Goal: Find contact information: Find contact information

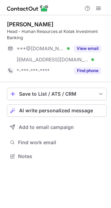
scroll to position [151, 111]
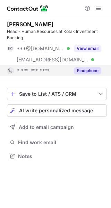
click at [89, 69] on button "Find phone" at bounding box center [87, 70] width 27 height 7
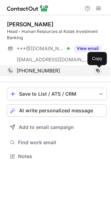
click at [99, 70] on span at bounding box center [98, 71] width 6 height 6
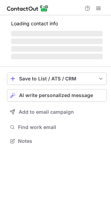
scroll to position [151, 111]
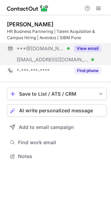
scroll to position [151, 111]
click at [85, 50] on button "View email" at bounding box center [87, 48] width 27 height 7
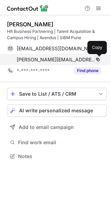
click at [98, 62] on span at bounding box center [98, 60] width 6 height 6
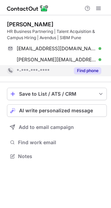
click at [85, 72] on button "Find phone" at bounding box center [87, 70] width 27 height 7
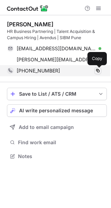
click at [100, 73] on span at bounding box center [98, 71] width 6 height 6
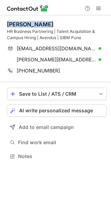
drag, startPoint x: 48, startPoint y: 24, endPoint x: 5, endPoint y: 23, distance: 43.6
click at [5, 23] on div "Rushab Parikh HR Business Partnering | Talent Acquisition & Campus Hiring | Ave…" at bounding box center [55, 90] width 111 height 151
copy div "Rushab Parikh"
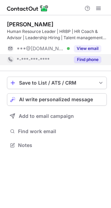
scroll to position [140, 111]
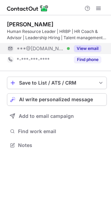
click at [87, 48] on button "View email" at bounding box center [87, 48] width 27 height 7
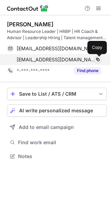
click at [96, 59] on span at bounding box center [98, 60] width 6 height 6
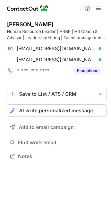
scroll to position [151, 111]
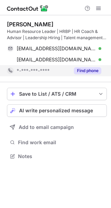
click at [89, 70] on button "Find phone" at bounding box center [87, 70] width 27 height 7
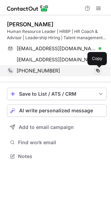
click at [98, 73] on span at bounding box center [98, 71] width 6 height 6
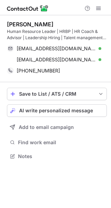
scroll to position [151, 111]
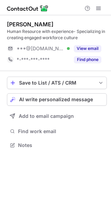
scroll to position [140, 111]
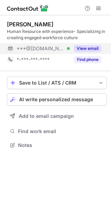
click at [94, 51] on button "View email" at bounding box center [87, 48] width 27 height 7
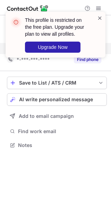
click at [101, 17] on span at bounding box center [100, 18] width 6 height 7
